Goal: Check status: Check status

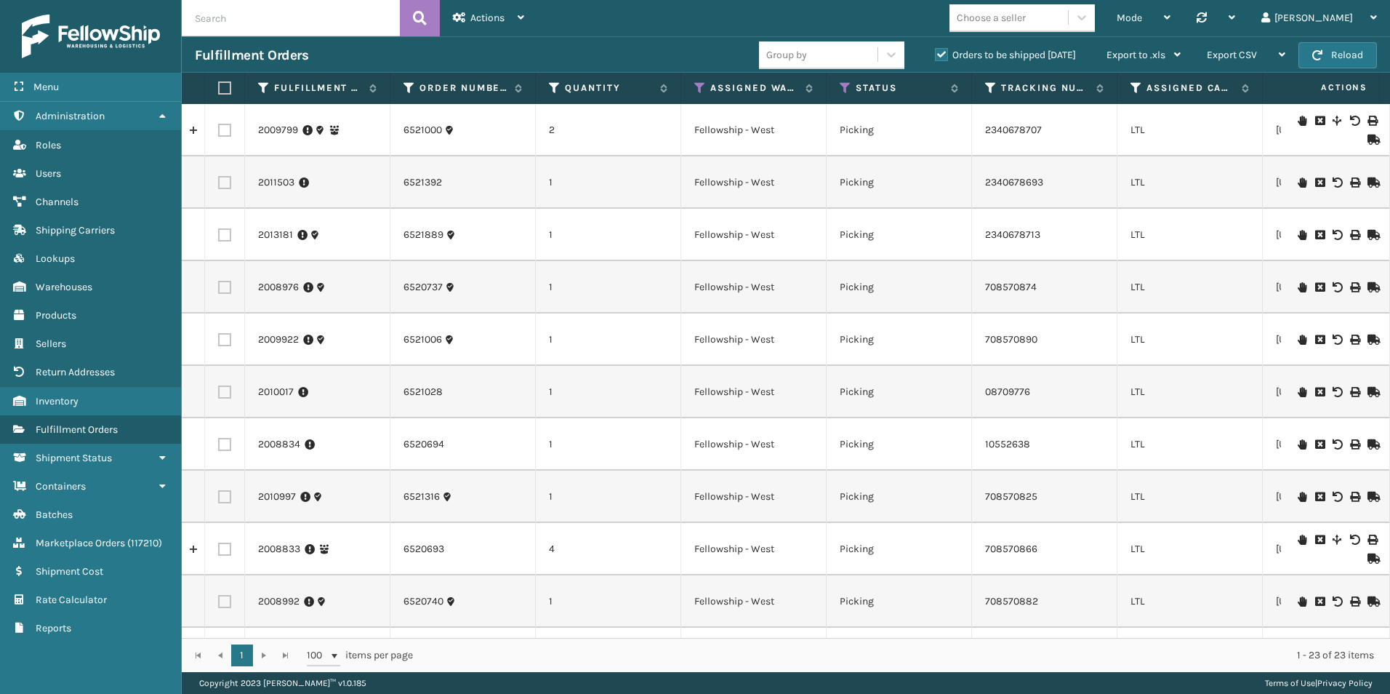
scroll to position [0, 356]
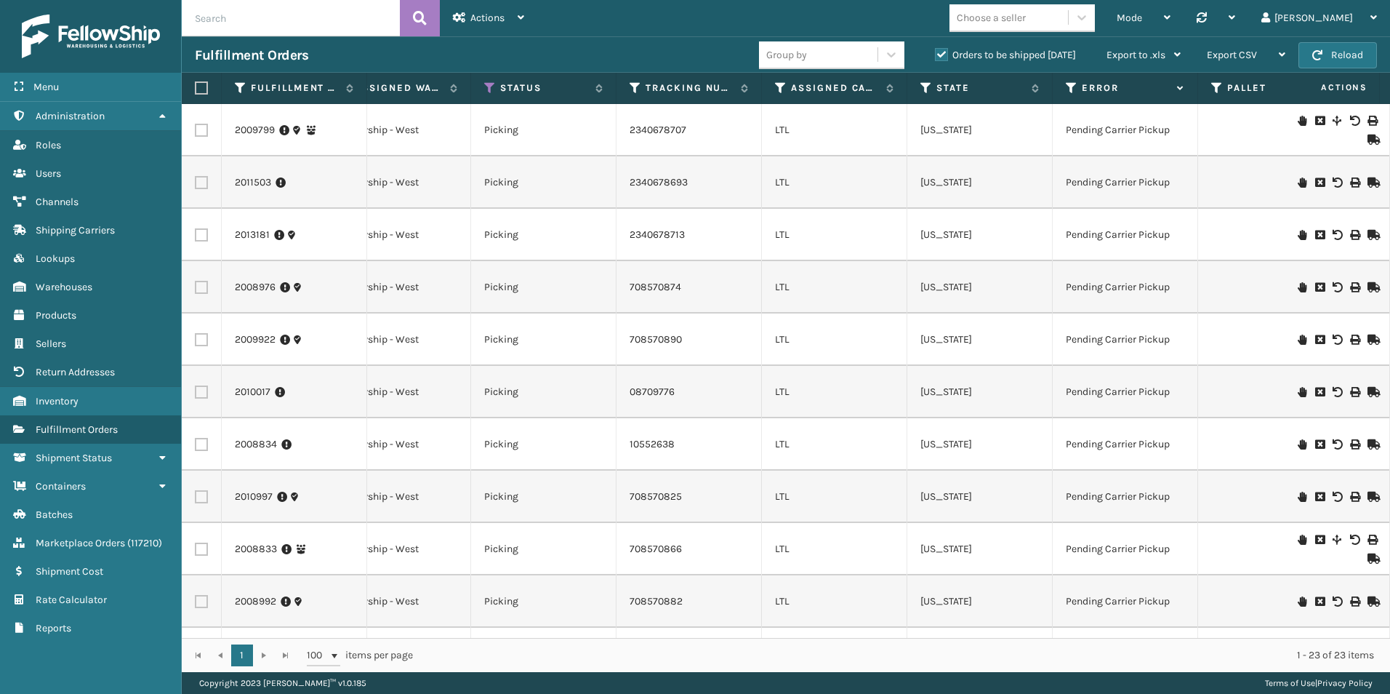
click at [337, 13] on input "text" at bounding box center [291, 18] width 218 height 36
type input "5016931"
click at [433, 22] on button at bounding box center [420, 18] width 40 height 36
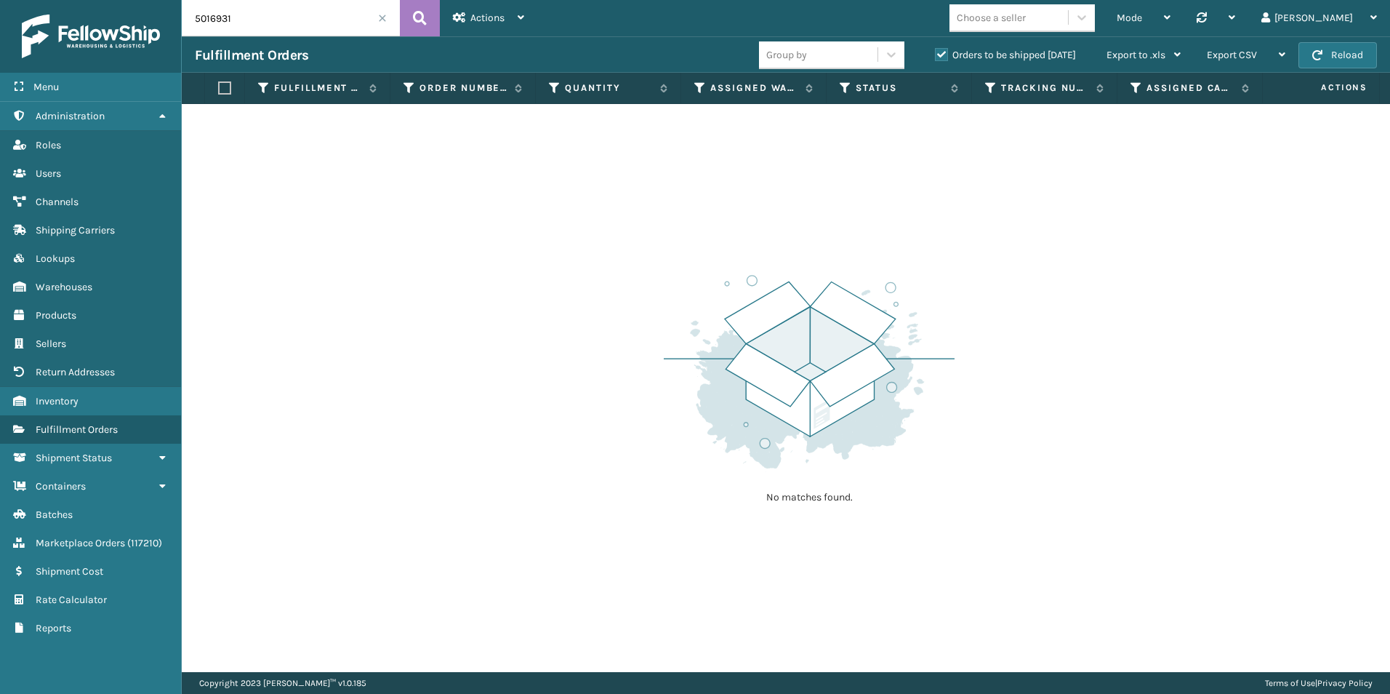
click at [945, 56] on label "Orders to be shipped [DATE]" at bounding box center [1005, 55] width 141 height 12
click at [936, 56] on input "Orders to be shipped [DATE]" at bounding box center [935, 51] width 1 height 9
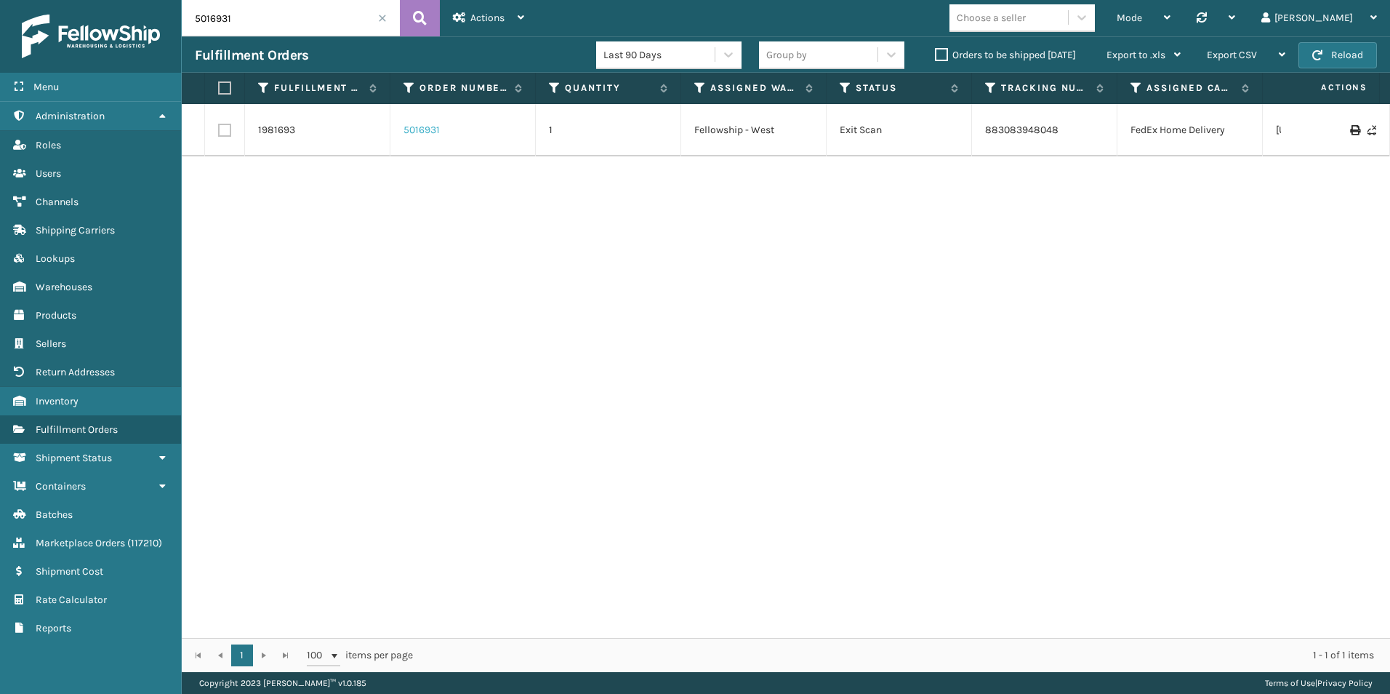
click at [427, 129] on link "5016931" at bounding box center [422, 130] width 36 height 15
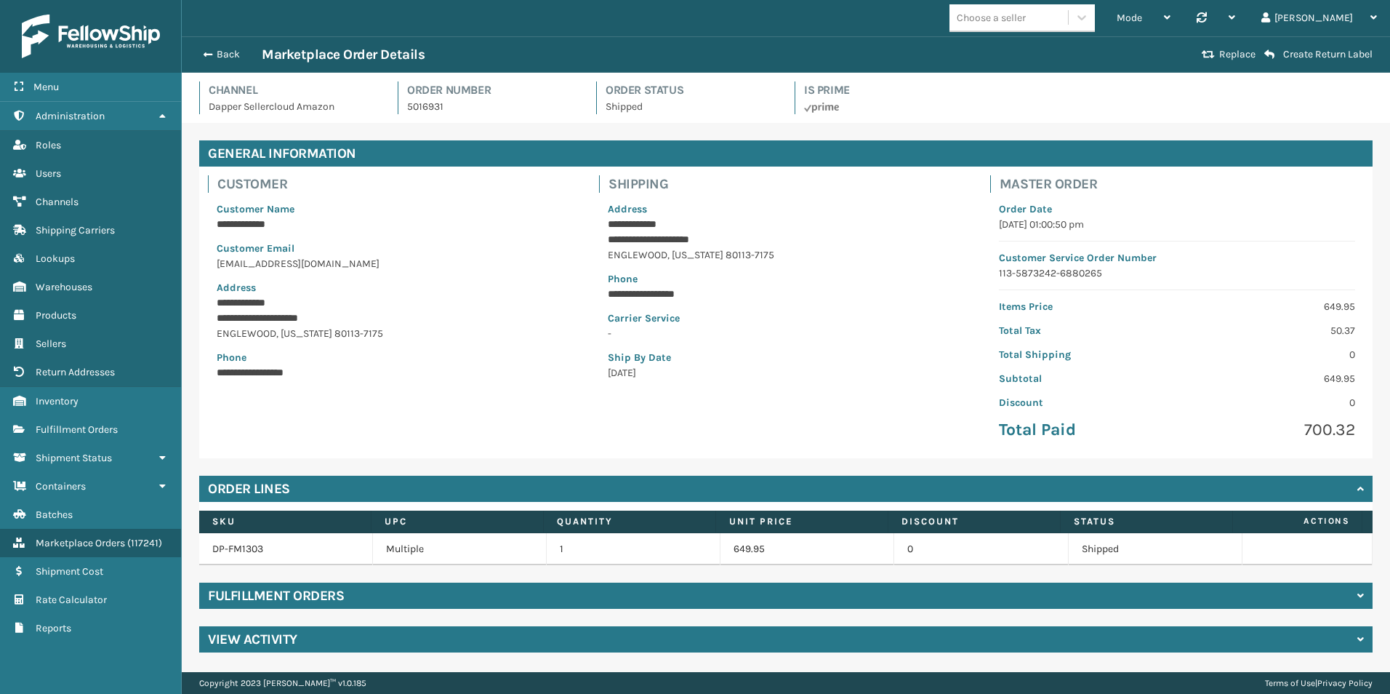
click at [289, 598] on h4 "Fulfillment Orders" at bounding box center [276, 595] width 136 height 17
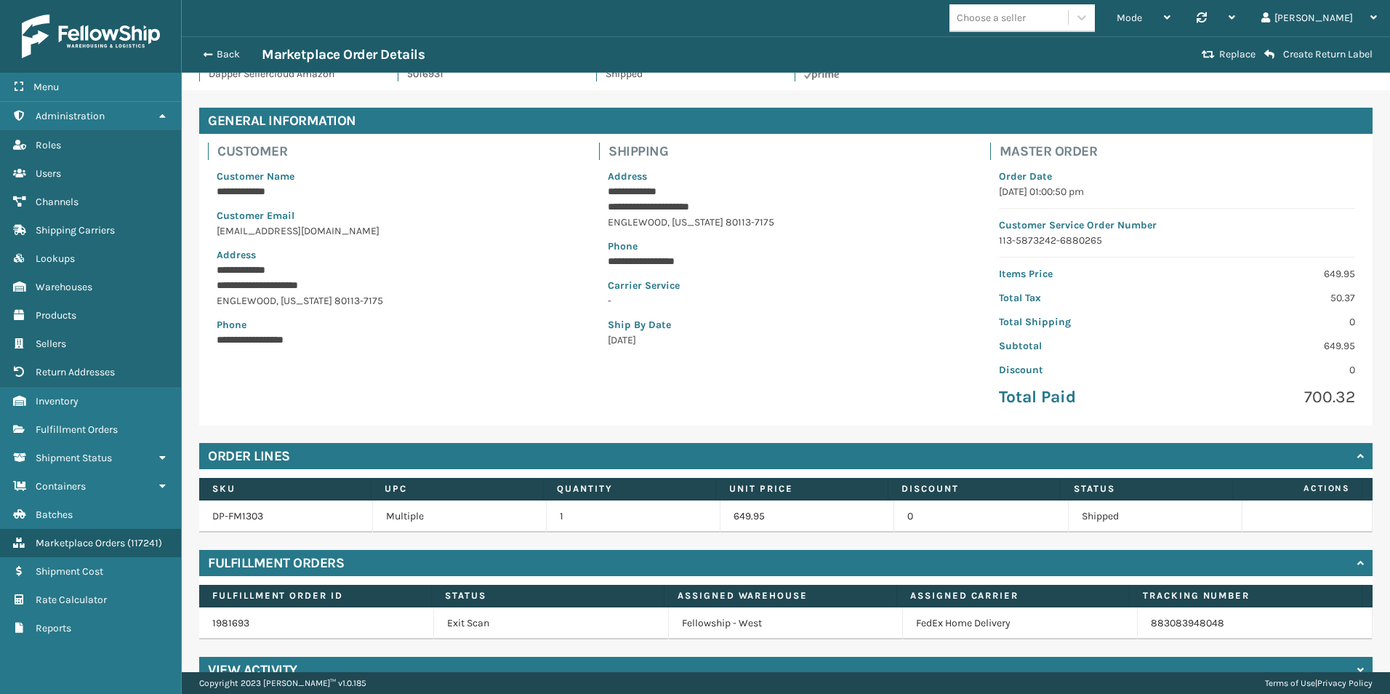
scroll to position [61, 0]
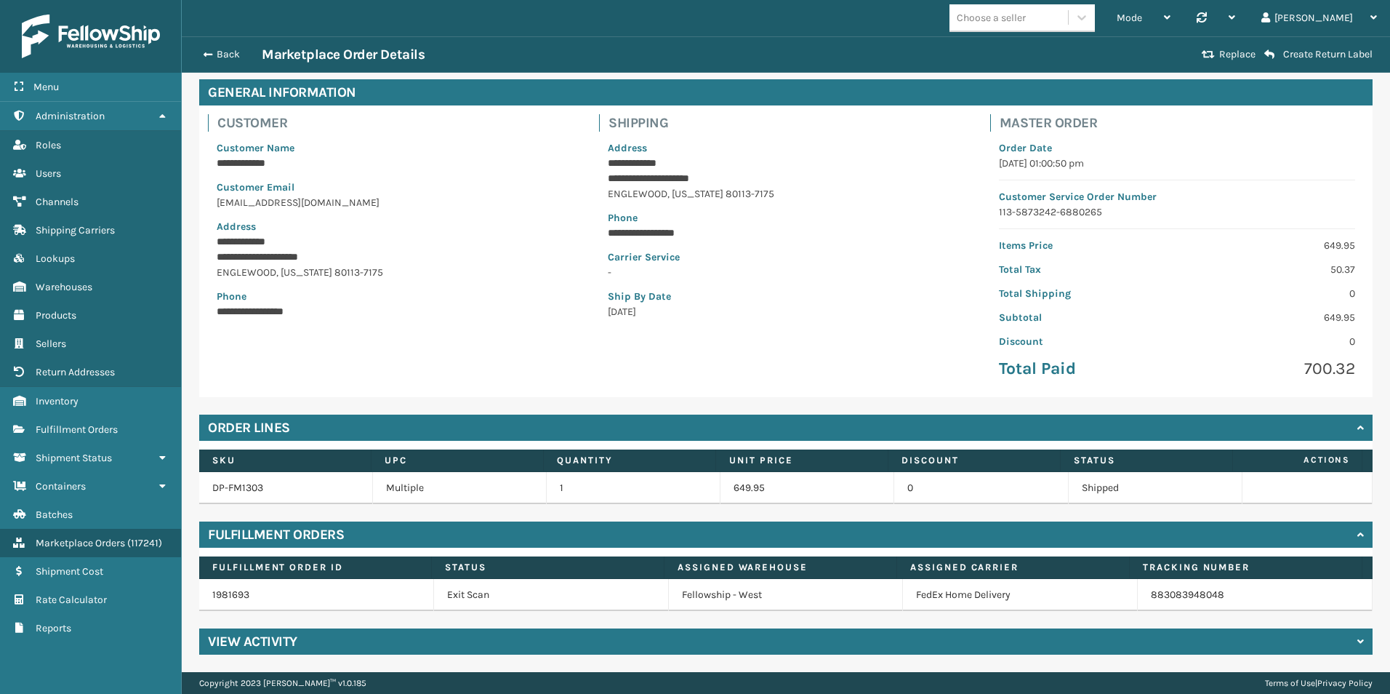
click at [258, 644] on h4 "View Activity" at bounding box center [252, 641] width 89 height 17
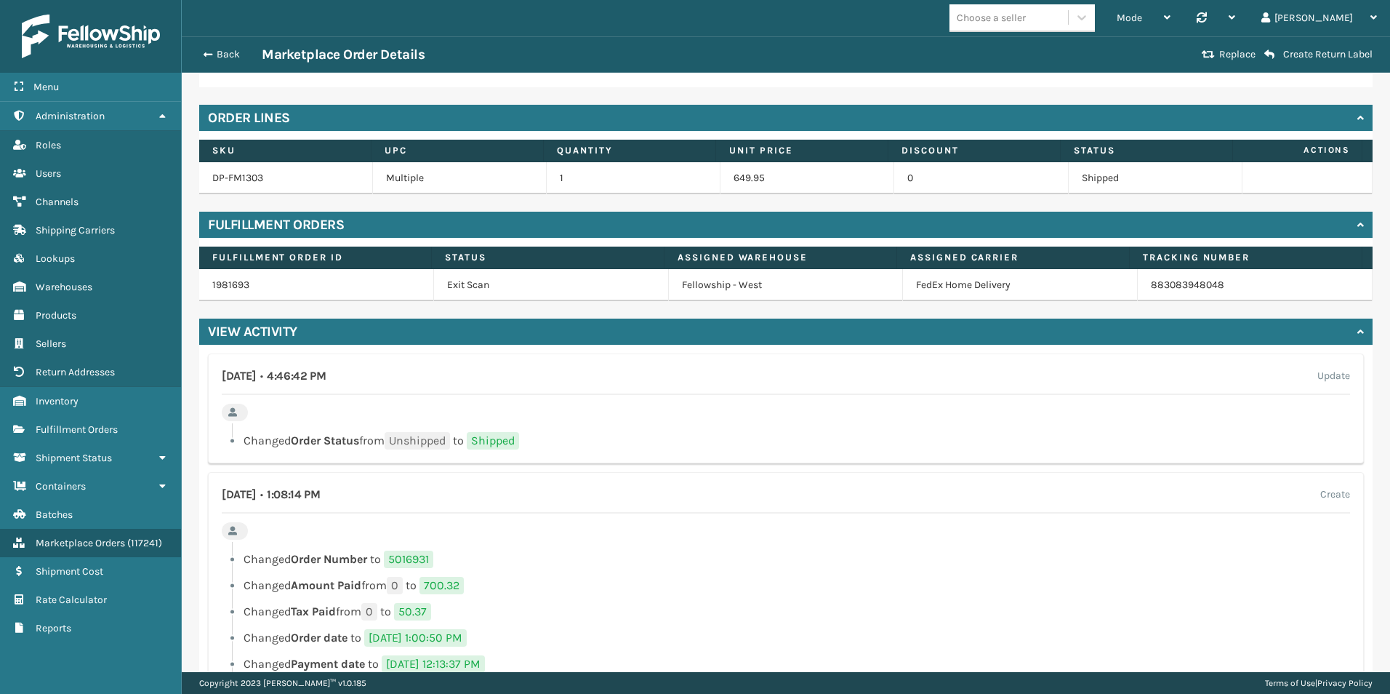
scroll to position [225, 0]
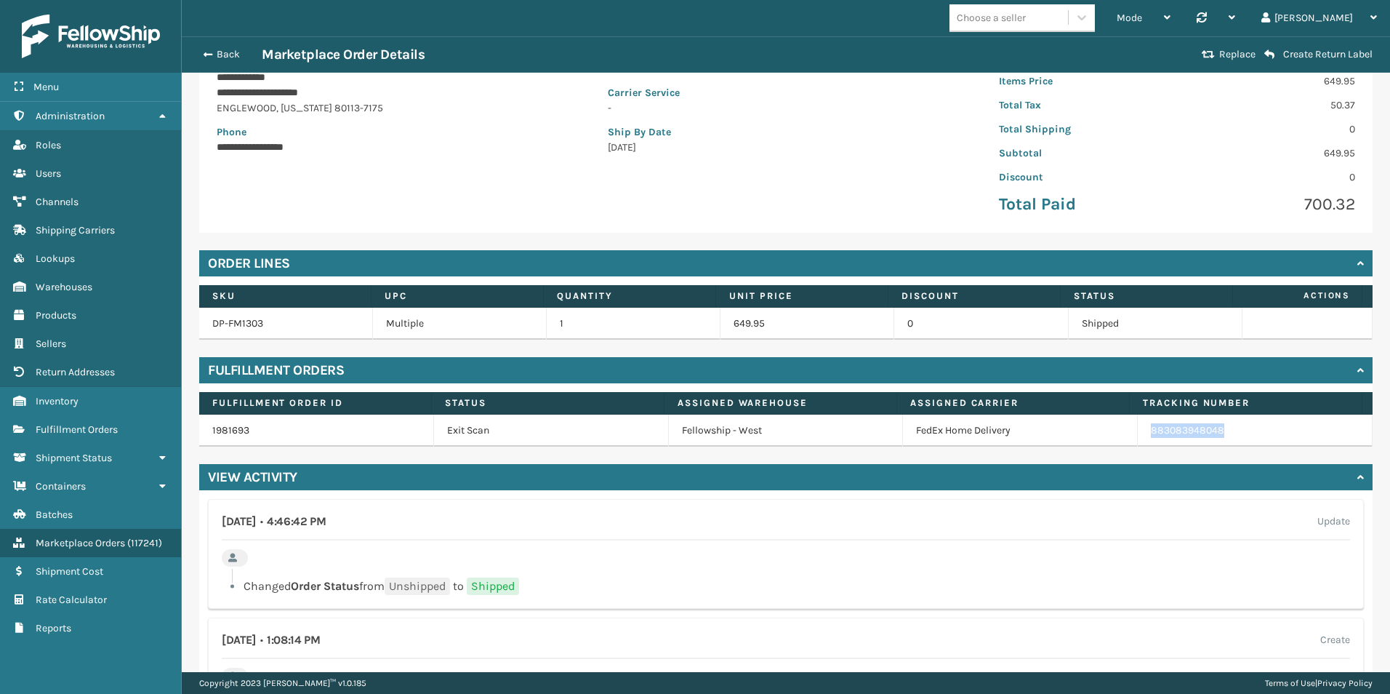
drag, startPoint x: 1207, startPoint y: 432, endPoint x: 1132, endPoint y: 435, distance: 75.0
click at [1138, 435] on td "883083948048" at bounding box center [1255, 431] width 235 height 32
drag, startPoint x: 1132, startPoint y: 435, endPoint x: 1151, endPoint y: 429, distance: 19.8
copy link "883083948048"
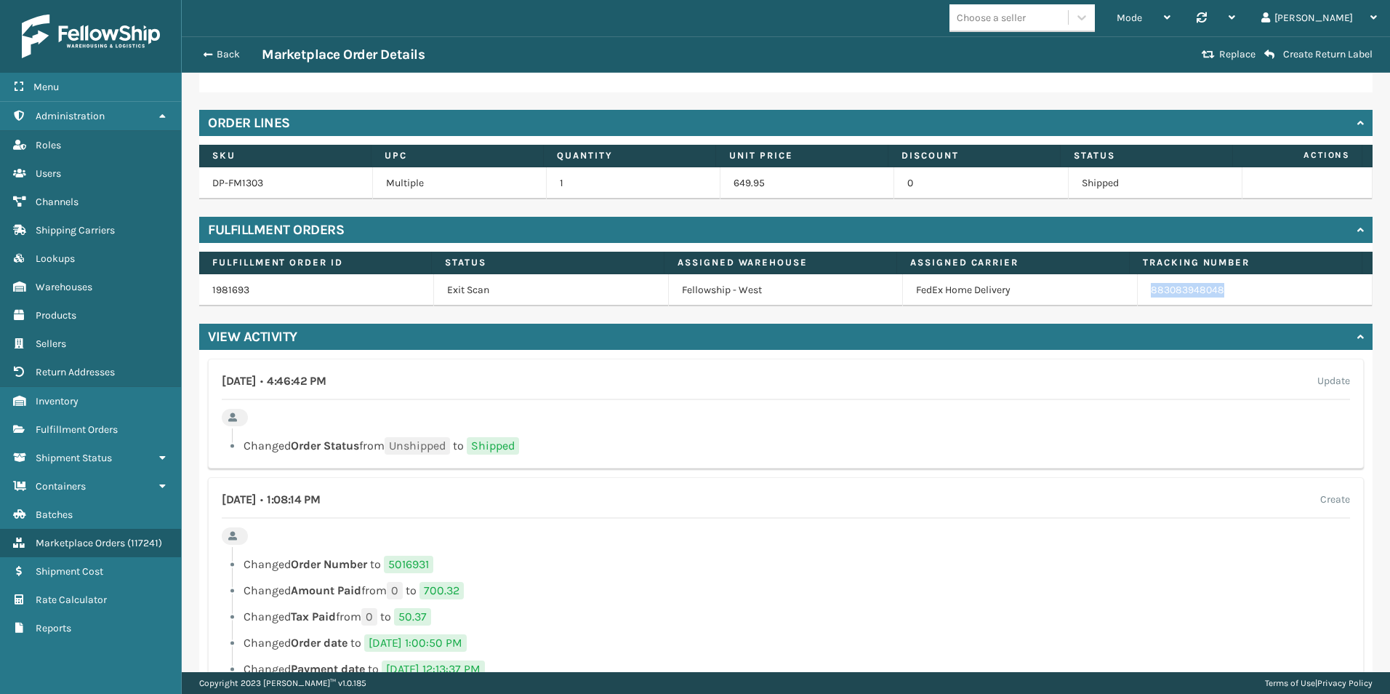
scroll to position [371, 0]
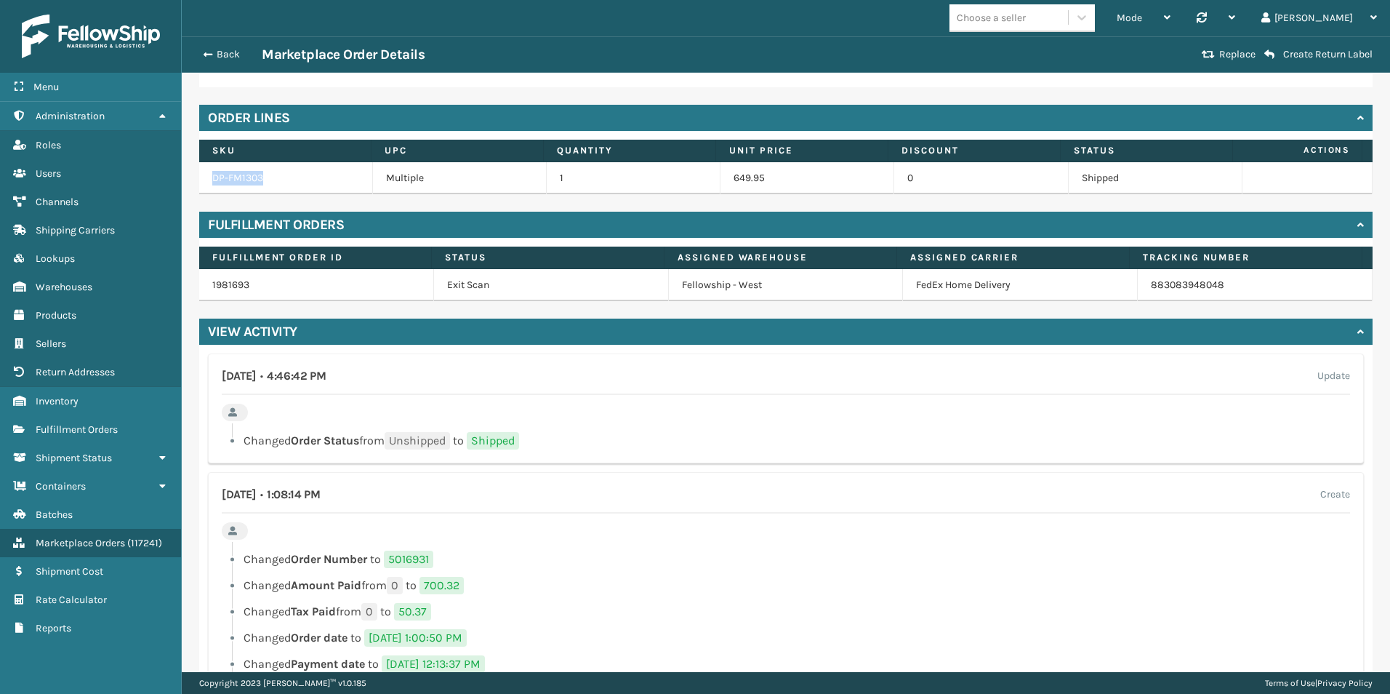
drag, startPoint x: 213, startPoint y: 177, endPoint x: 267, endPoint y: 176, distance: 53.8
click at [267, 176] on td "DP-FM1303" at bounding box center [286, 178] width 174 height 32
drag, startPoint x: 267, startPoint y: 176, endPoint x: 236, endPoint y: 179, distance: 30.7
copy link "DP-FM1303"
click at [213, 48] on button "Back" at bounding box center [228, 54] width 67 height 13
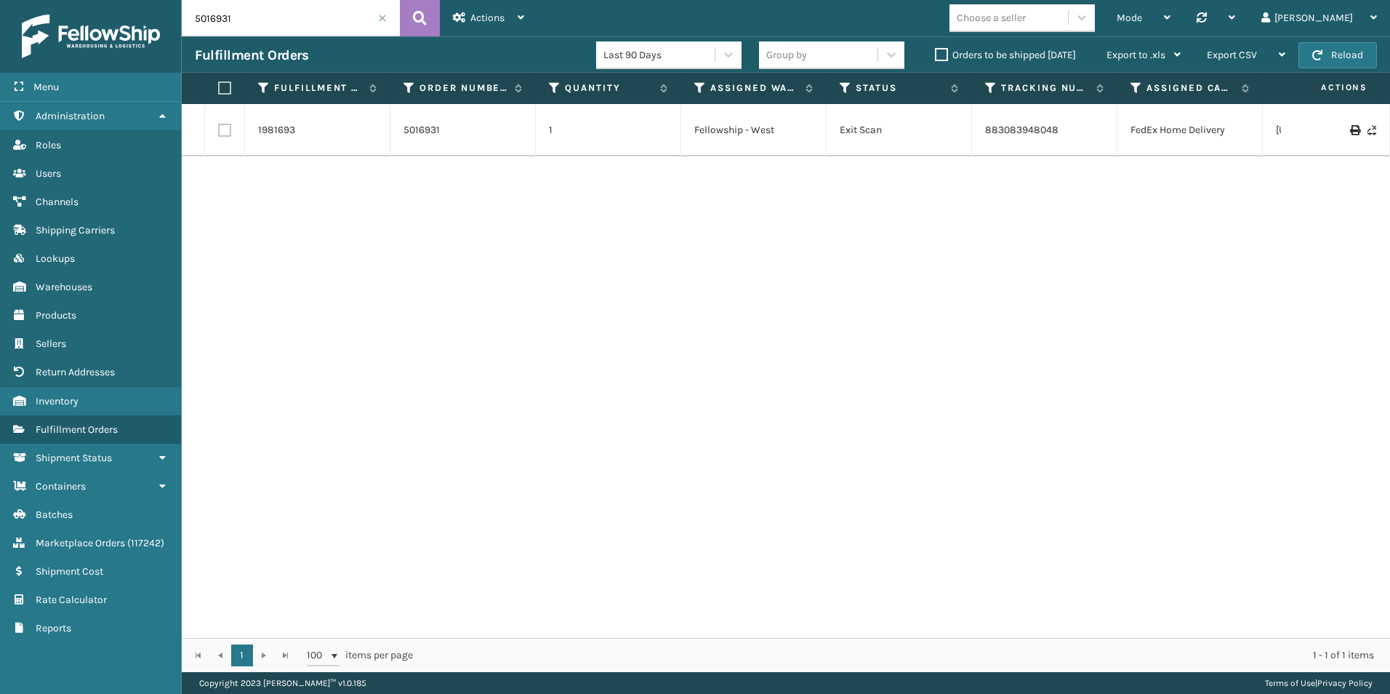
click at [379, 17] on span at bounding box center [382, 18] width 9 height 9
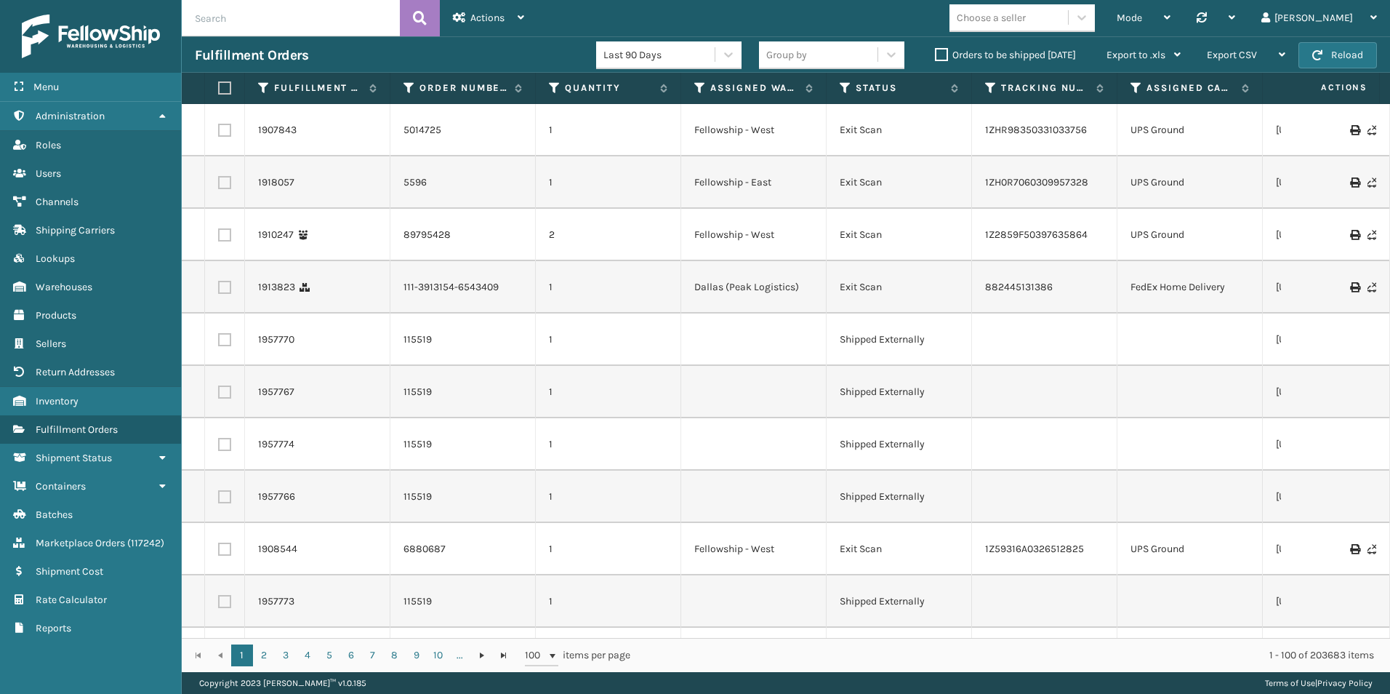
click at [937, 56] on label "Orders to be shipped [DATE]" at bounding box center [1005, 55] width 141 height 12
click at [936, 56] on input "Orders to be shipped [DATE]" at bounding box center [935, 51] width 1 height 9
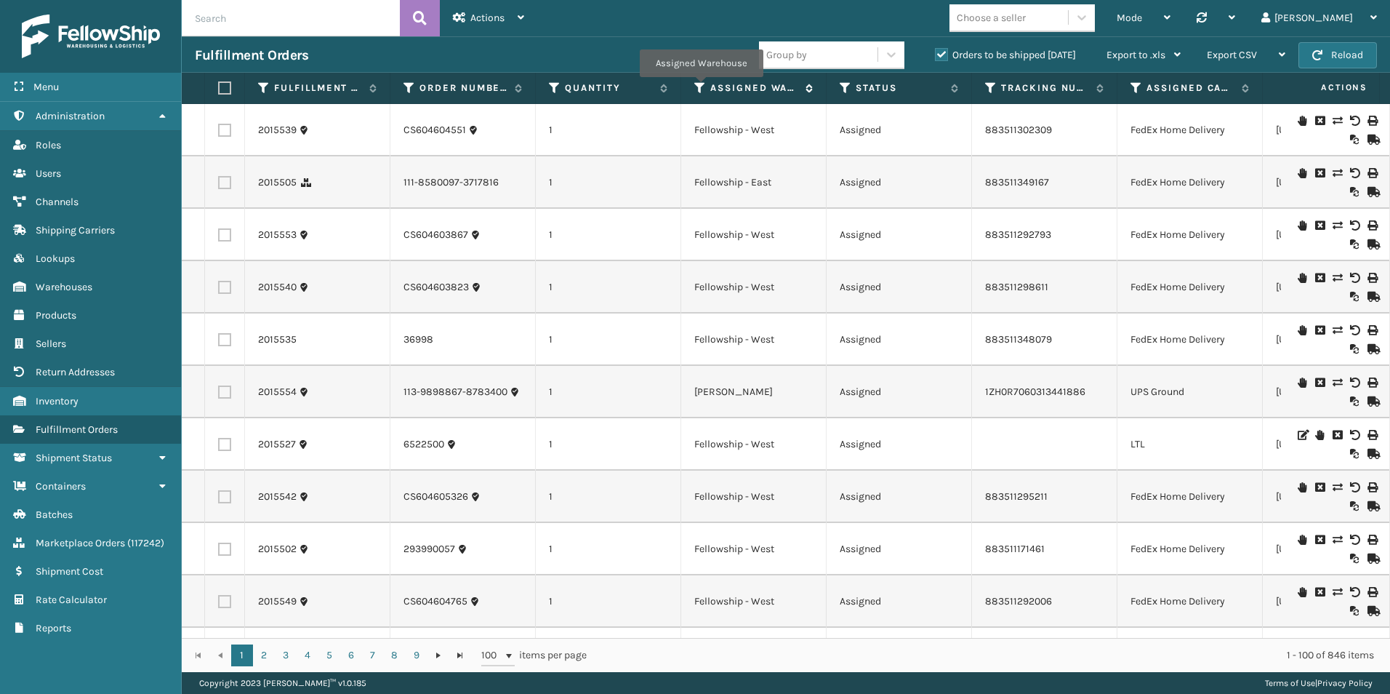
click at [701, 87] on icon at bounding box center [700, 87] width 12 height 13
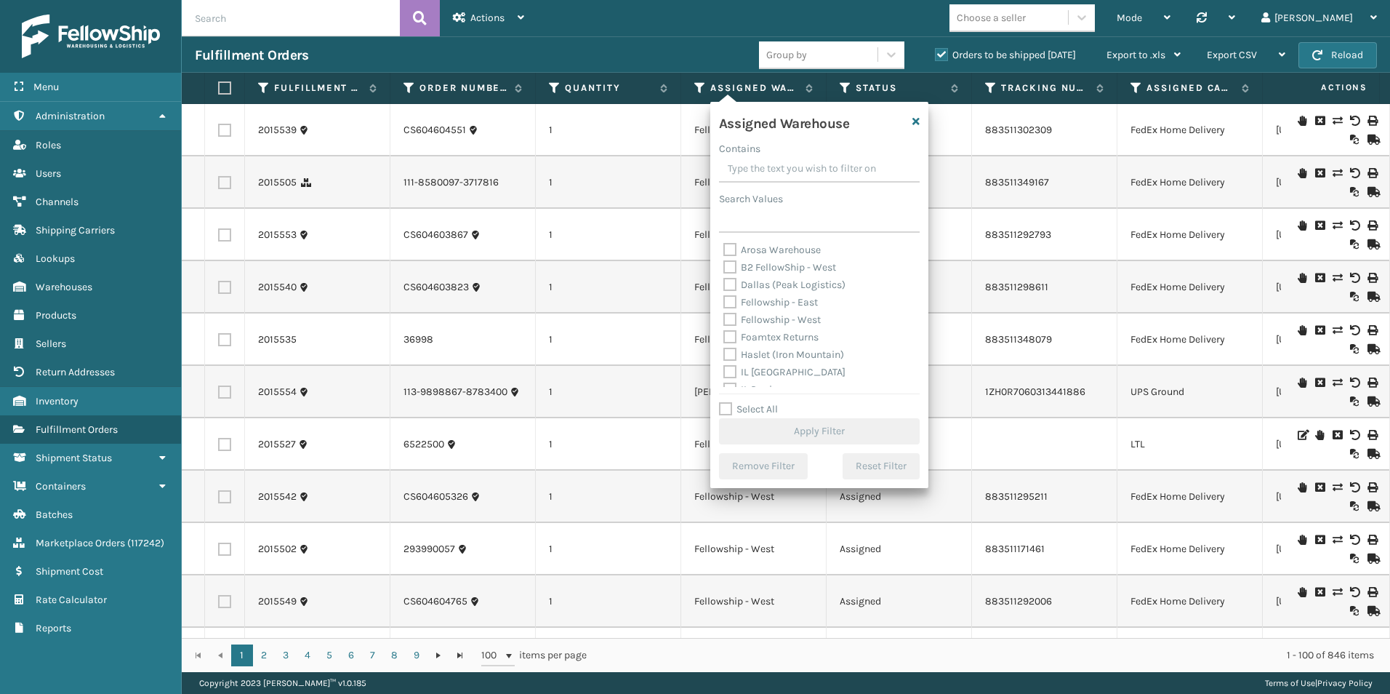
click at [733, 318] on label "Fellowship - West" at bounding box center [772, 319] width 97 height 12
click at [724, 318] on input "Fellowship - West" at bounding box center [724, 315] width 1 height 9
checkbox input "true"
click at [823, 431] on button "Apply Filter" at bounding box center [819, 431] width 201 height 26
